Goal: Task Accomplishment & Management: Use online tool/utility

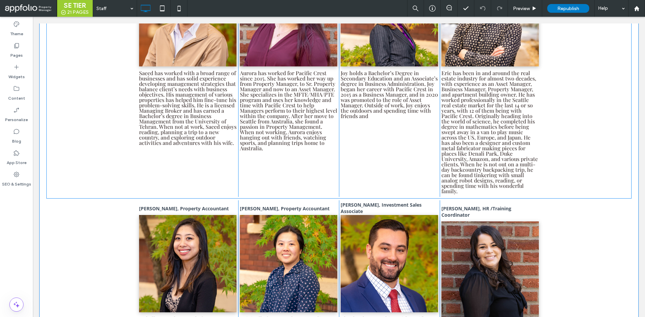
scroll to position [778, 0]
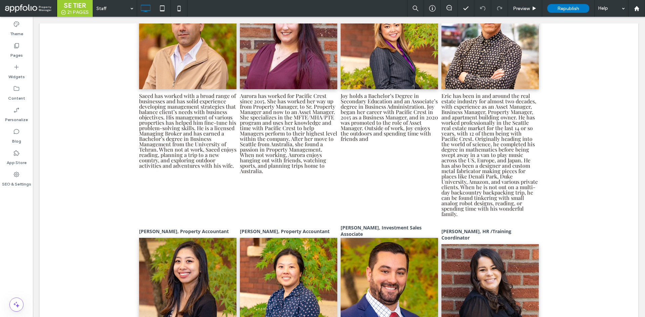
click at [35, 177] on body "Click To Paste Row Home Available Rentals Apply Now Residents Resident Portal P…" at bounding box center [339, 125] width 612 height 1773
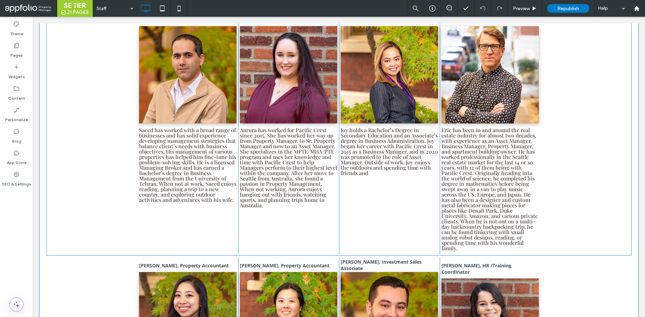
scroll to position [744, 0]
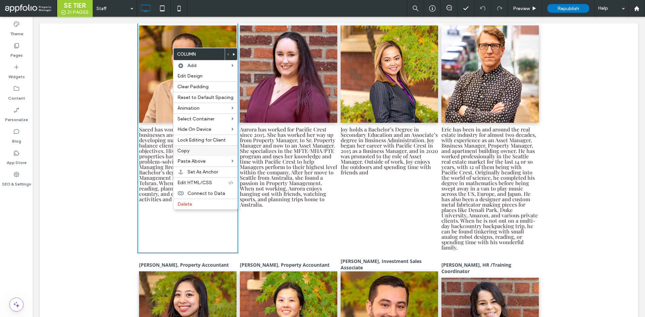
click at [199, 151] on label "Copy" at bounding box center [205, 151] width 56 height 6
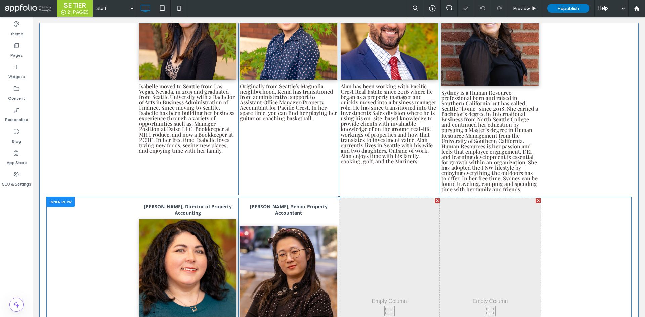
scroll to position [1114, 0]
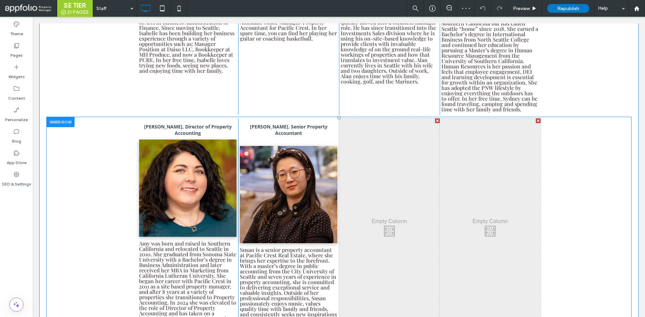
click at [536, 119] on div at bounding box center [538, 121] width 5 height 5
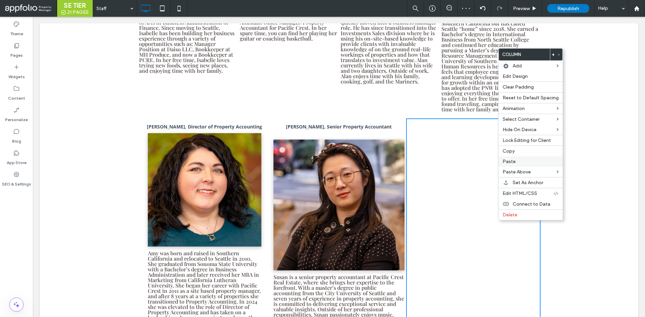
click at [517, 163] on label "Paste" at bounding box center [531, 162] width 56 height 6
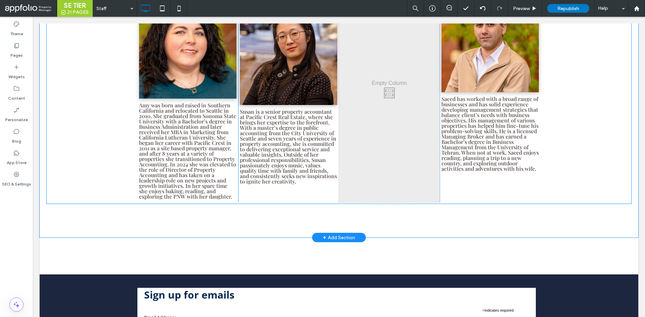
scroll to position [1248, 0]
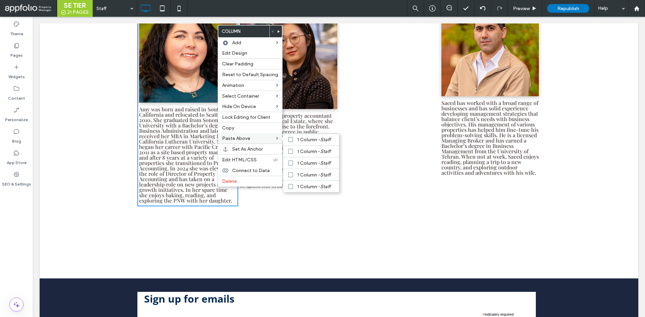
click at [249, 133] on div "Paste Above 1 Column - Staff 1 Column - Staff 1 Column - Staff 1 Column - Staff…" at bounding box center [250, 138] width 64 height 10
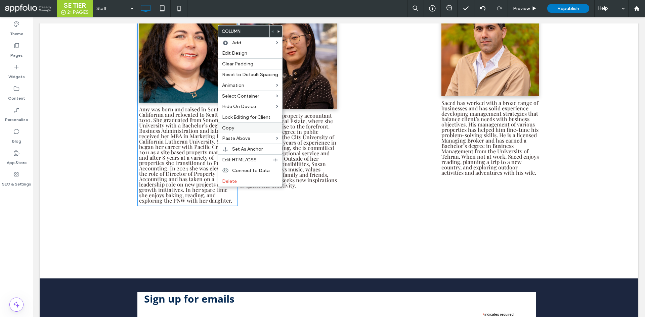
click at [250, 131] on div "Copy" at bounding box center [250, 128] width 64 height 11
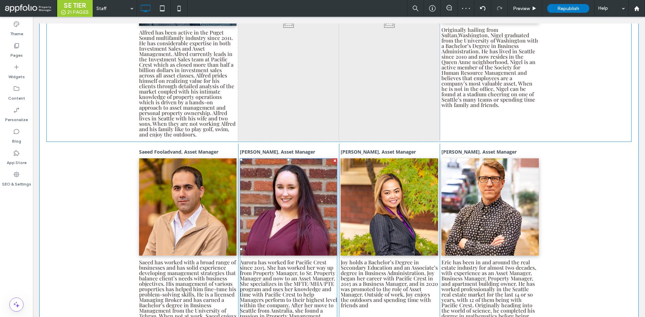
scroll to position [610, 0]
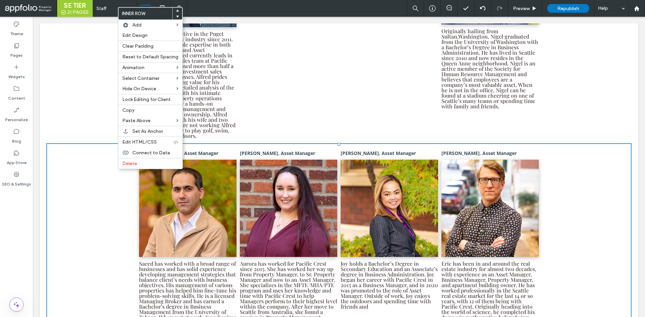
click at [553, 172] on div "Saeed Fooladvand, Asset Manager Click To Paste [PERSON_NAME], Asset Manager Cli…" at bounding box center [338, 266] width 585 height 246
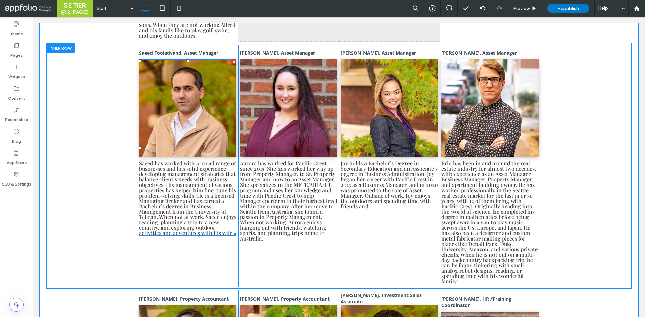
scroll to position [711, 0]
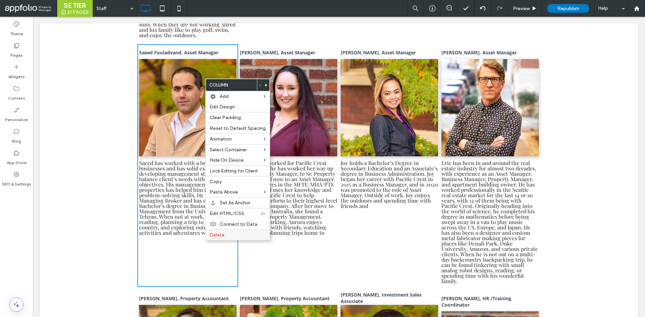
drag, startPoint x: 213, startPoint y: 237, endPoint x: 164, endPoint y: 206, distance: 58.7
click at [213, 237] on span "Delete" at bounding box center [217, 235] width 15 height 6
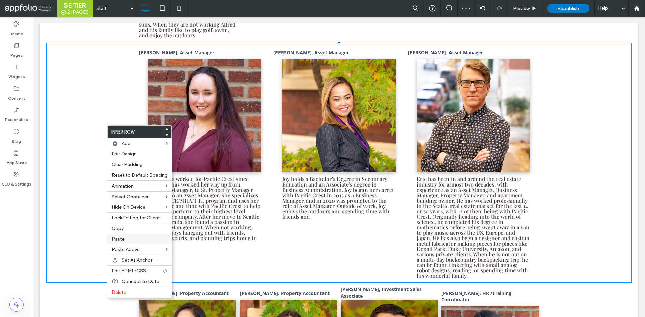
click at [148, 242] on label "Paste" at bounding box center [140, 239] width 56 height 6
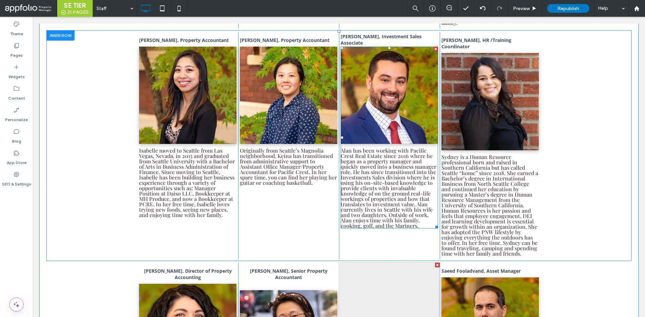
scroll to position [980, 0]
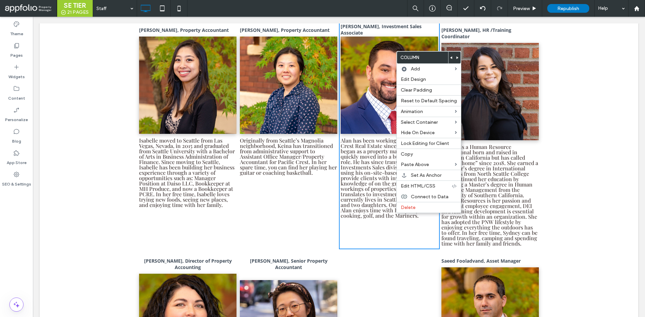
click at [450, 56] on span at bounding box center [451, 58] width 3 height 12
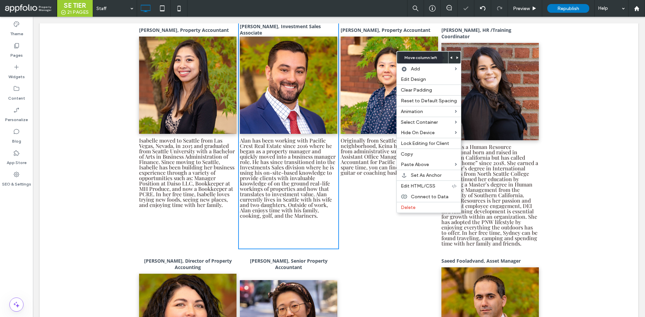
click at [450, 56] on span at bounding box center [451, 58] width 3 height 12
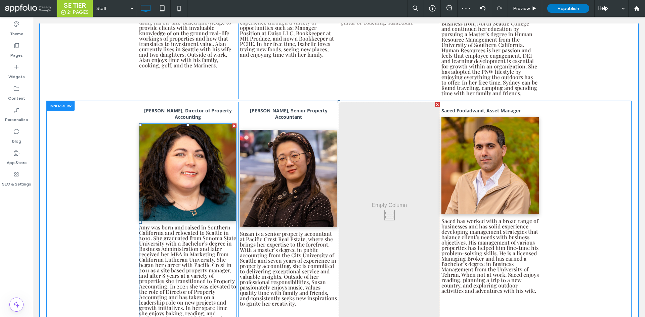
scroll to position [1181, 0]
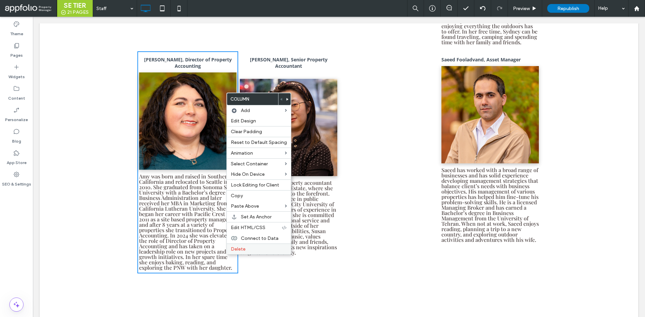
click at [249, 252] on label "Delete" at bounding box center [259, 250] width 56 height 6
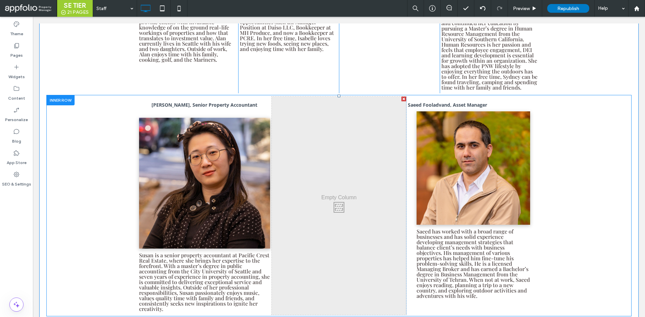
scroll to position [1148, 0]
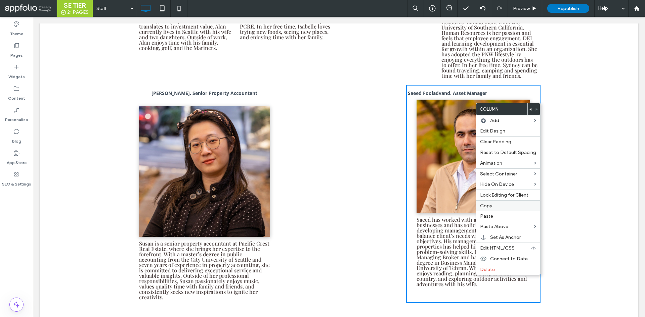
click at [501, 211] on div "Copy" at bounding box center [508, 206] width 64 height 11
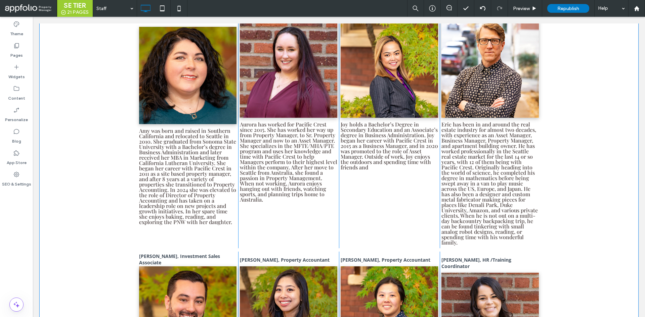
scroll to position [744, 0]
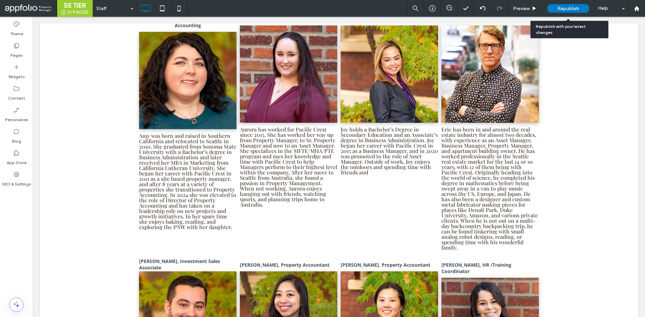
click at [567, 14] on div "Republish" at bounding box center [568, 8] width 42 height 17
click at [558, 8] on span "Republish" at bounding box center [568, 9] width 22 height 6
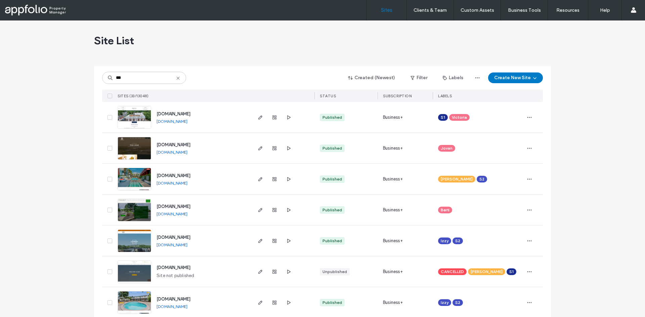
click at [139, 75] on input "***" at bounding box center [144, 78] width 84 height 12
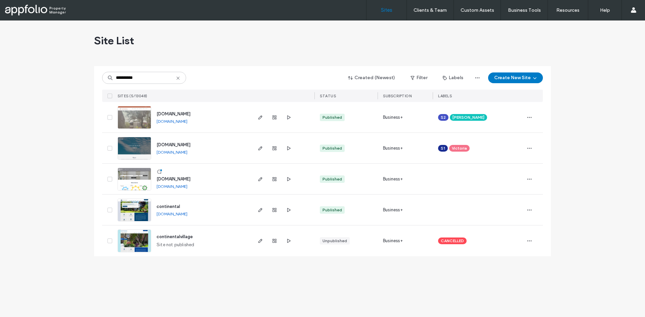
type input "**********"
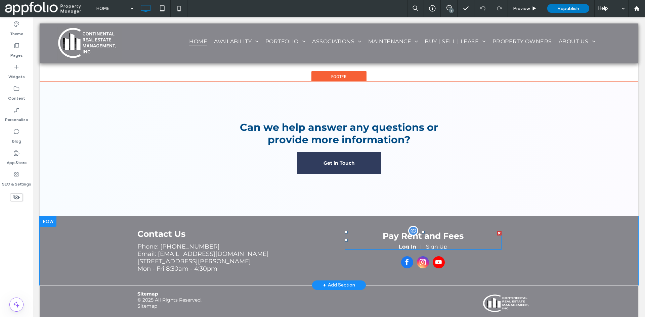
click at [422, 233] on span at bounding box center [423, 240] width 157 height 19
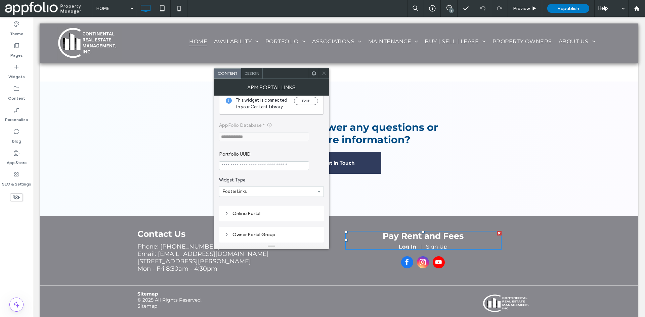
scroll to position [12, 0]
click at [232, 212] on div "Online Portal" at bounding box center [271, 211] width 94 height 6
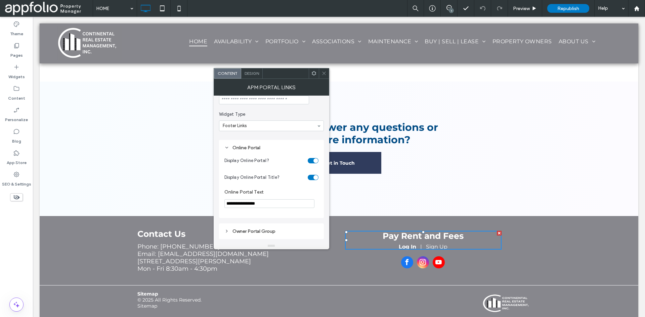
scroll to position [0, 0]
click at [228, 229] on icon at bounding box center [226, 231] width 5 height 5
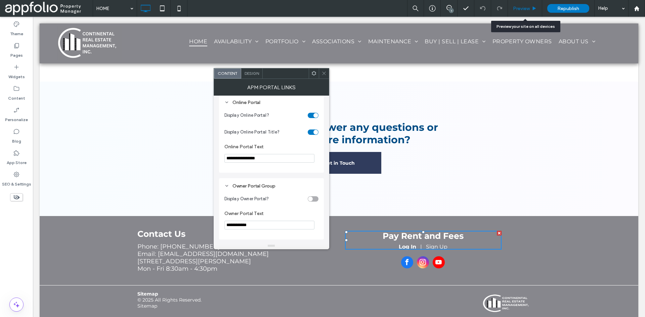
click at [533, 6] on div "Preview" at bounding box center [525, 9] width 34 height 6
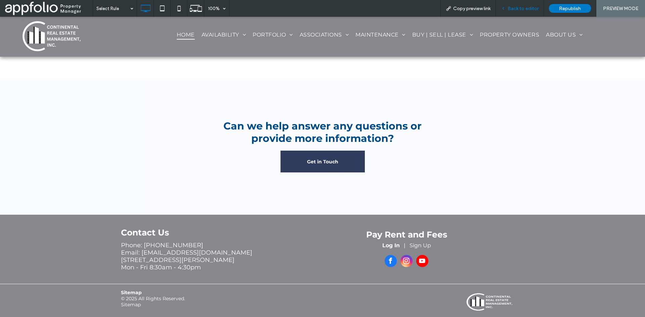
scroll to position [1388, 0]
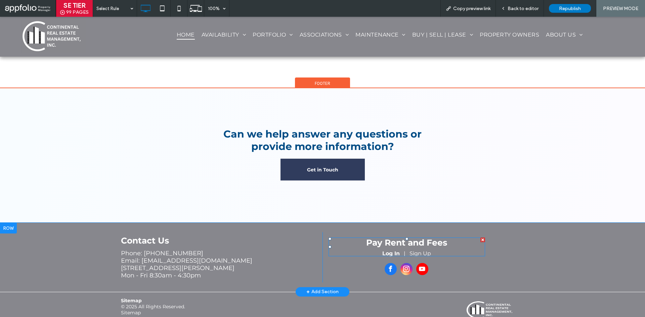
click at [419, 243] on span at bounding box center [407, 247] width 157 height 19
click at [416, 246] on span at bounding box center [407, 247] width 157 height 19
click at [9, 88] on div at bounding box center [8, 93] width 17 height 11
